Goal: Use online tool/utility

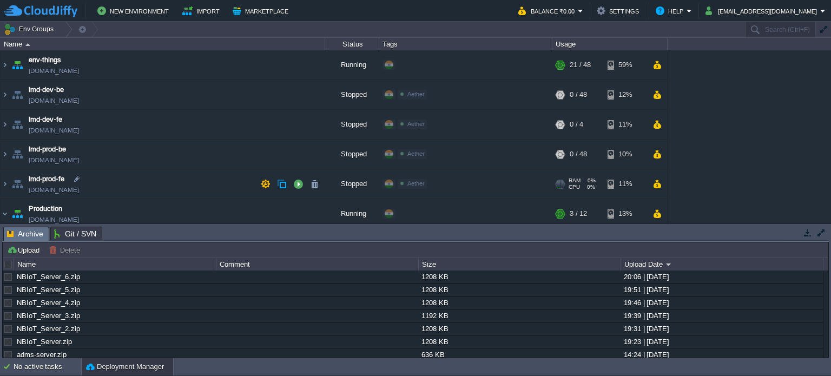
scroll to position [94, 0]
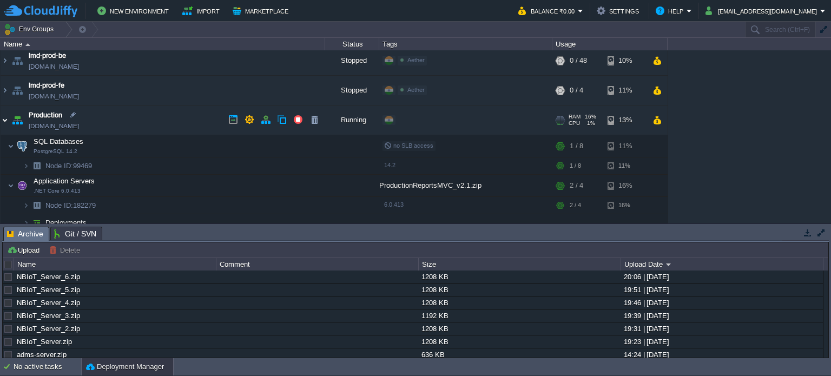
click at [5, 117] on img at bounding box center [5, 119] width 9 height 29
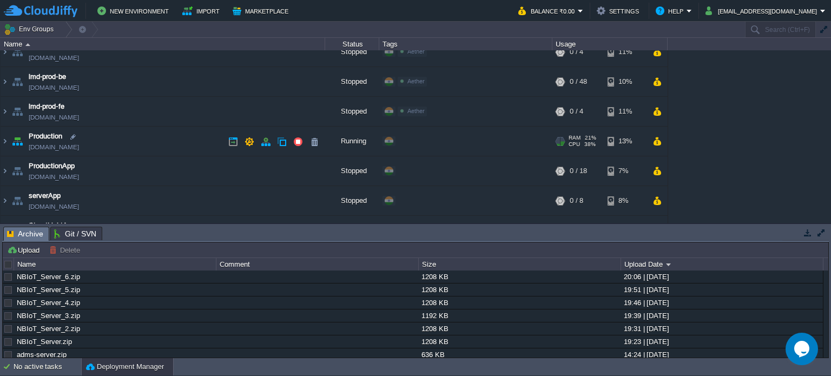
scroll to position [72, 0]
click at [3, 140] on img at bounding box center [5, 141] width 9 height 29
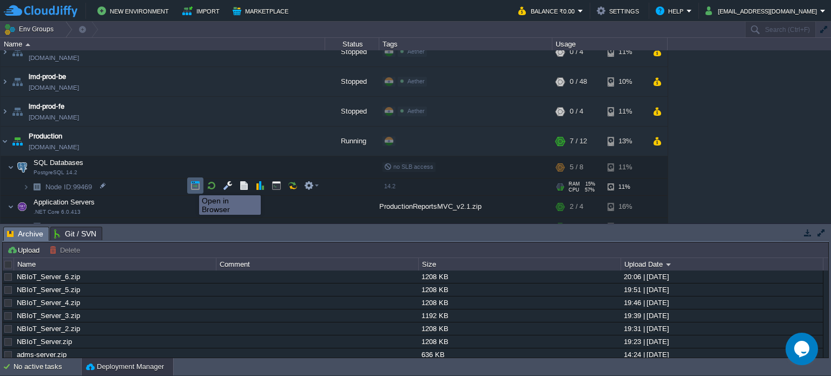
click at [191, 186] on button "button" at bounding box center [195, 186] width 10 height 10
